Goal: Task Accomplishment & Management: Manage account settings

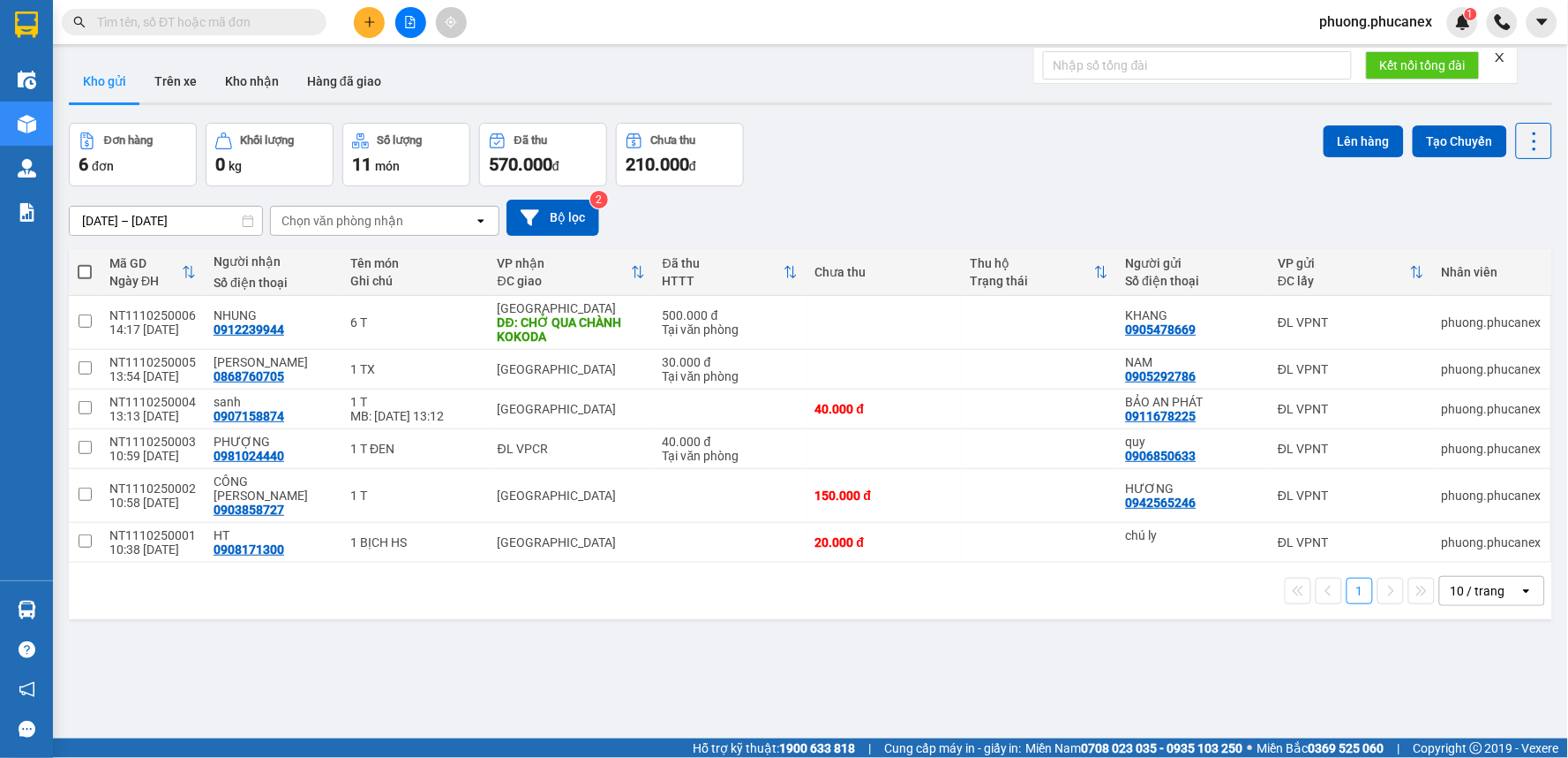
click at [1375, 28] on span "phuong.phucanex" at bounding box center [1376, 22] width 141 height 22
click at [1347, 53] on span "Đăng xuất" at bounding box center [1385, 55] width 105 height 20
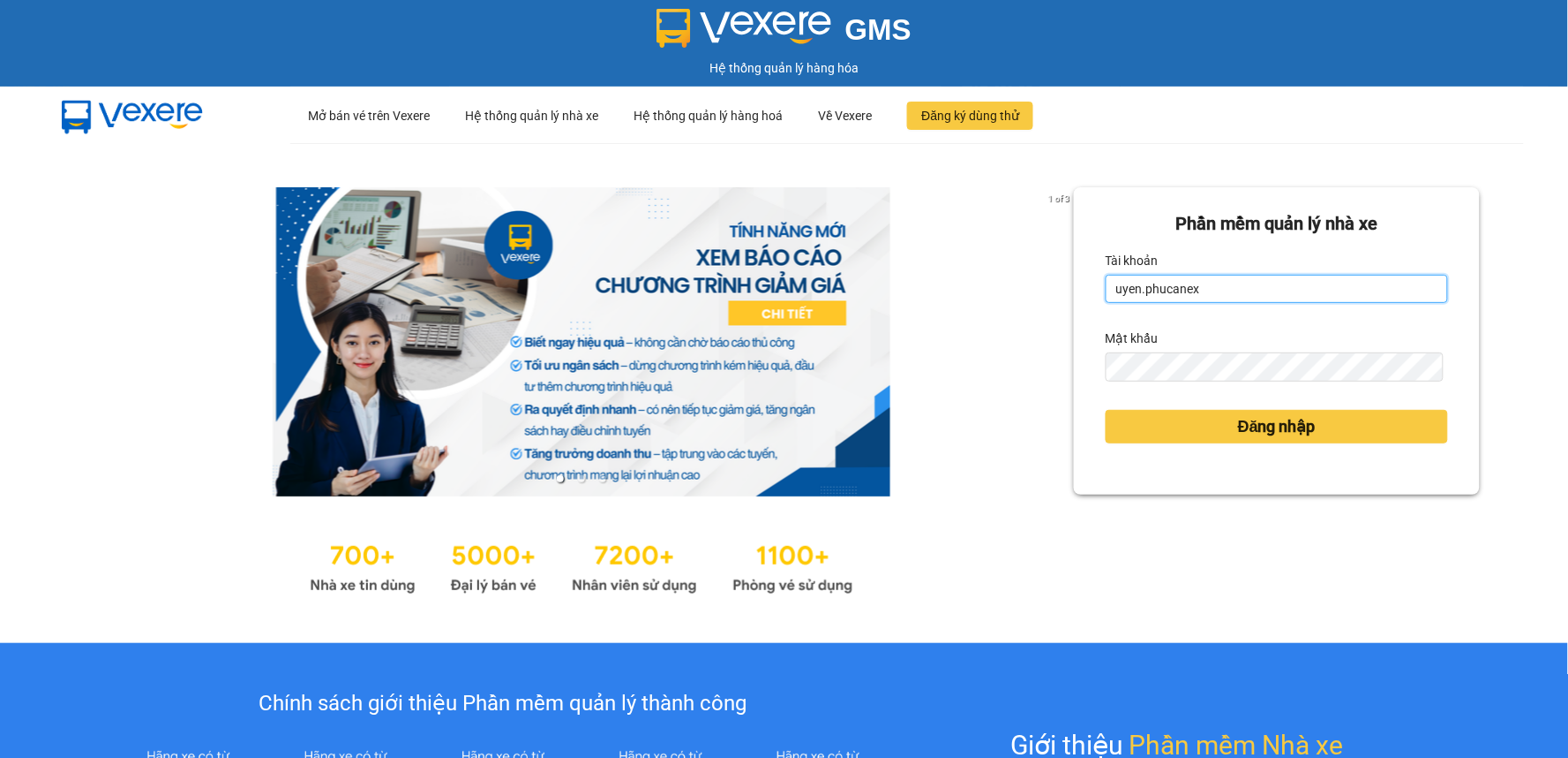
click at [1038, 297] on div "1 of 3 Phần mềm quản lý nhà xe Tài khoản uyen.phucanex Mật khẩu Đăng nhập" at bounding box center [784, 393] width 1568 height 500
drag, startPoint x: 1216, startPoint y: 299, endPoint x: 1070, endPoint y: 299, distance: 146.0
click at [1074, 299] on div "Phần mềm quản lý nhà xe Tài khoản uyen.phucanexh Mật khẩu Đăng nhập" at bounding box center [1277, 340] width 406 height 307
type input "huong.phucanex"
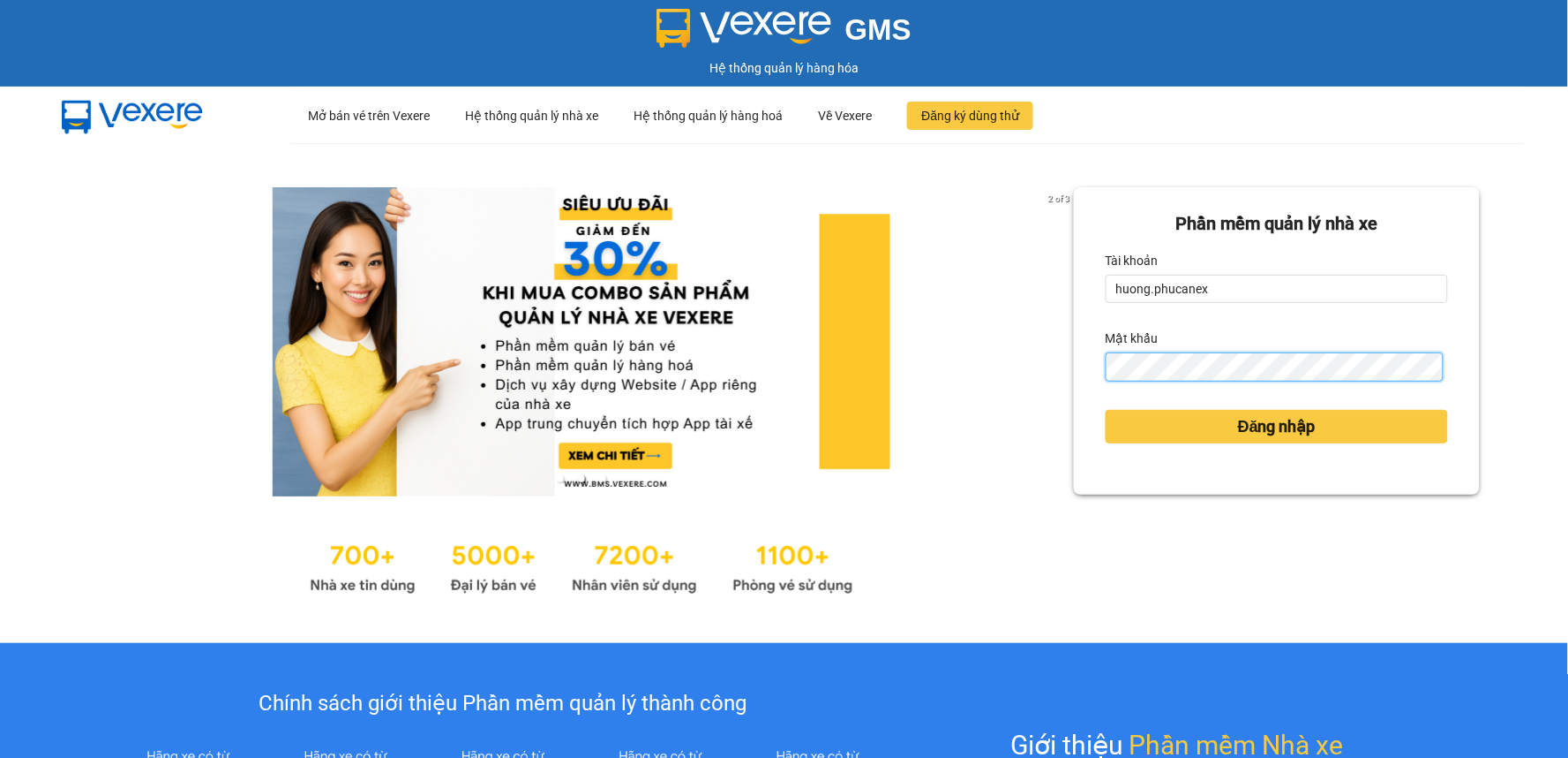
click at [1027, 385] on div "2 of 3 Phần mềm quản lý nhà xe Tài khoản huong.phucanex Mật khẩu Đăng nhập" at bounding box center [784, 393] width 1568 height 500
click at [1106, 410] on button "Đăng nhập" at bounding box center [1277, 426] width 342 height 34
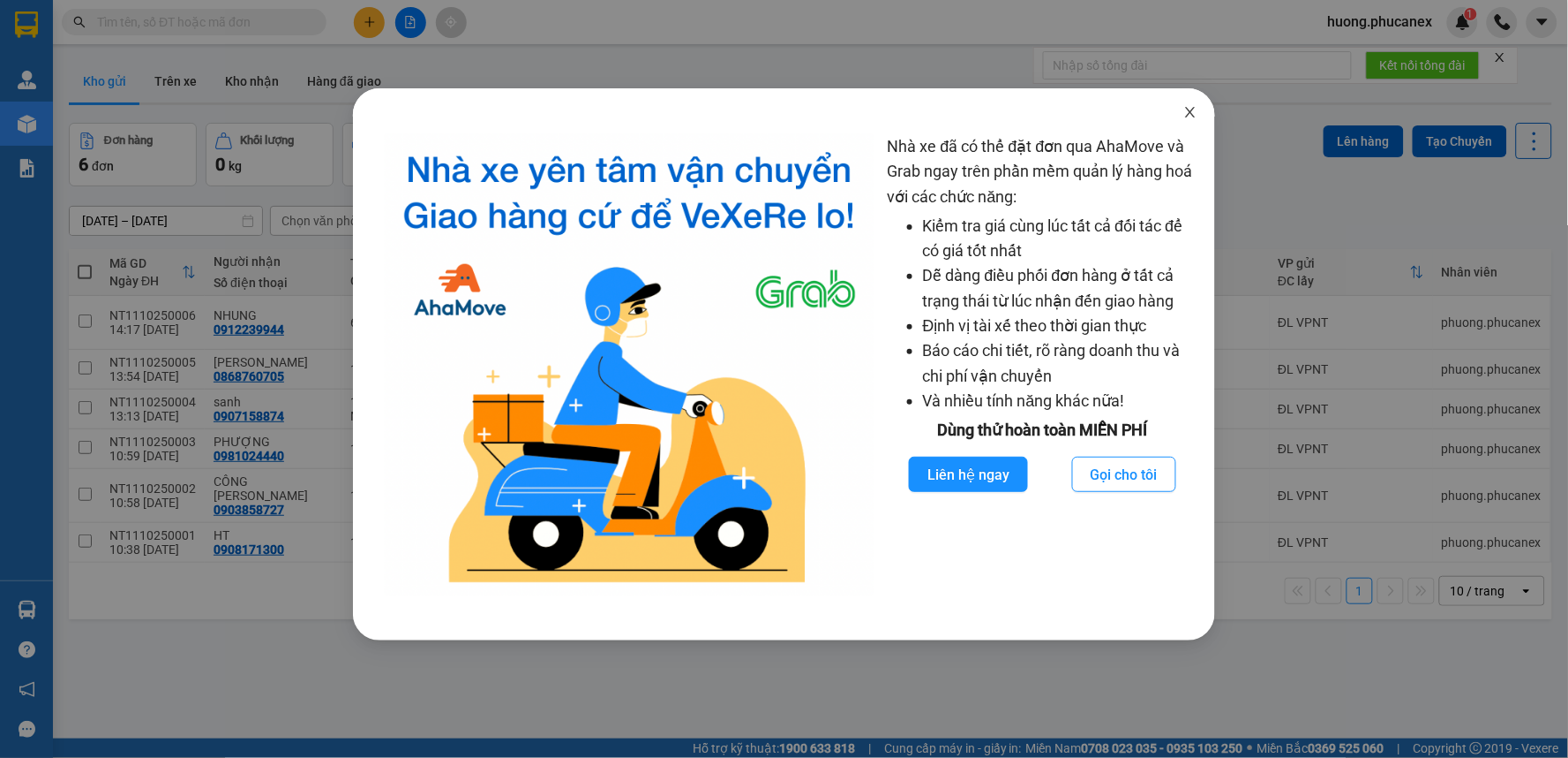
click at [1185, 113] on icon "close" at bounding box center [1190, 112] width 14 height 14
